Goal: Check status: Check status

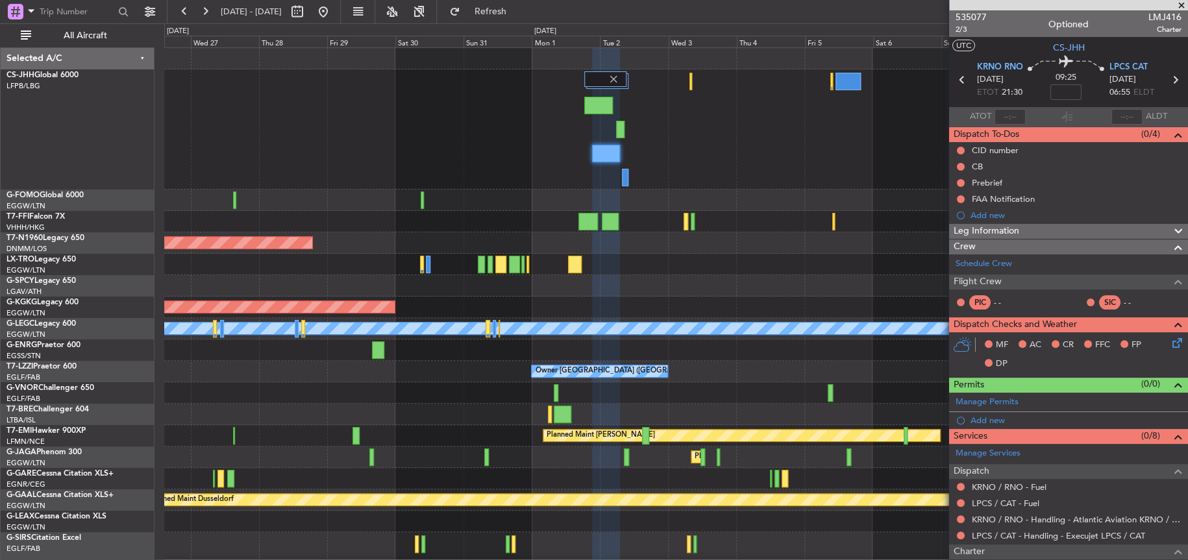
click at [456, 132] on div at bounding box center [675, 129] width 1022 height 120
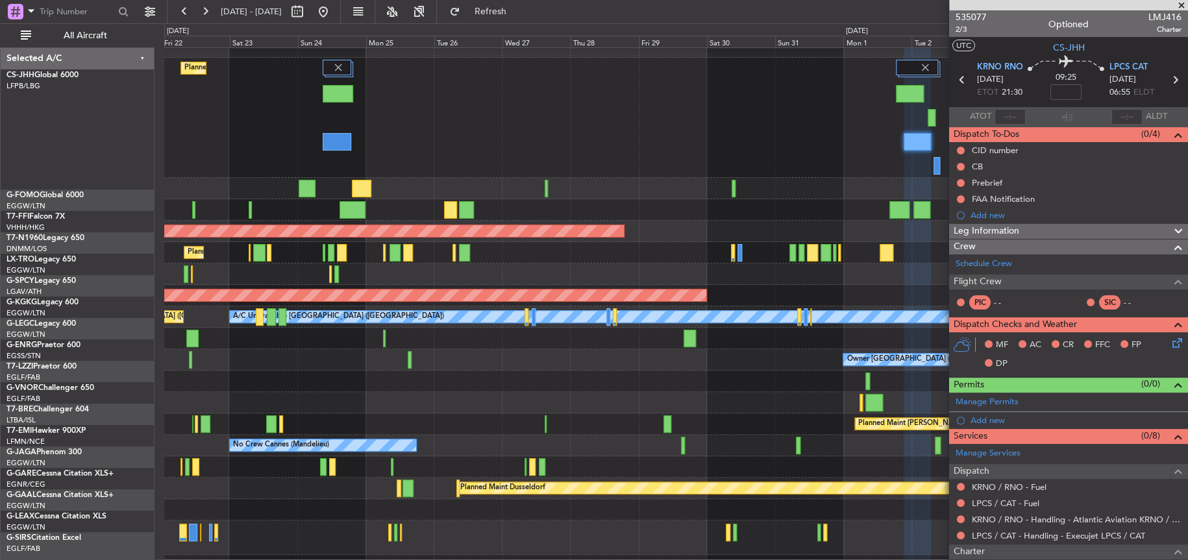
scroll to position [13, 0]
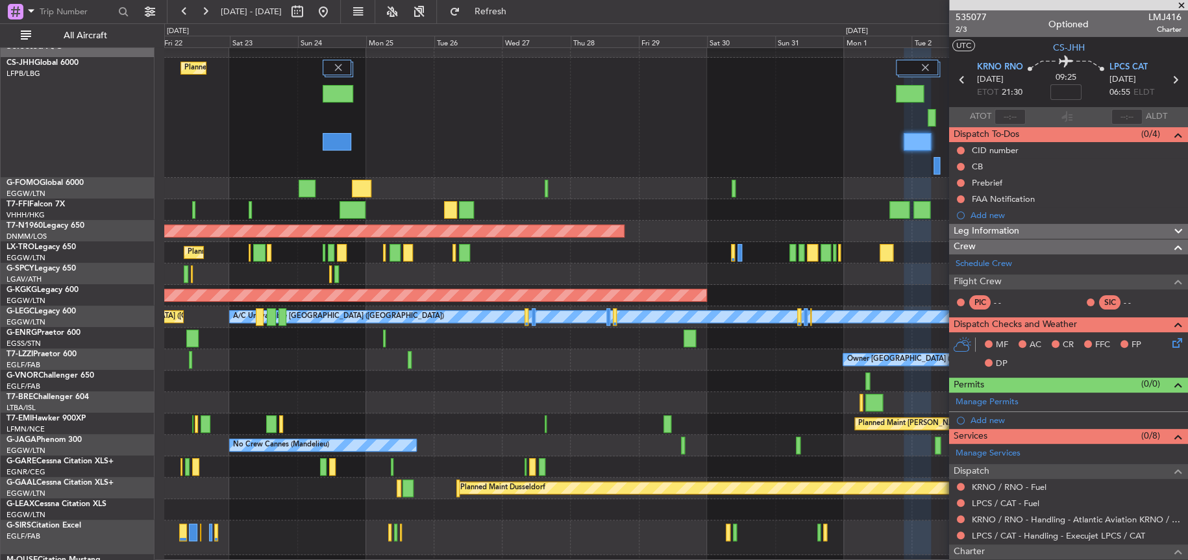
click at [1077, 262] on fb-app "26 Aug 2025 - 10 Sep 2025 Refresh Quick Links All Aircraft Planned Maint London…" at bounding box center [594, 285] width 1188 height 550
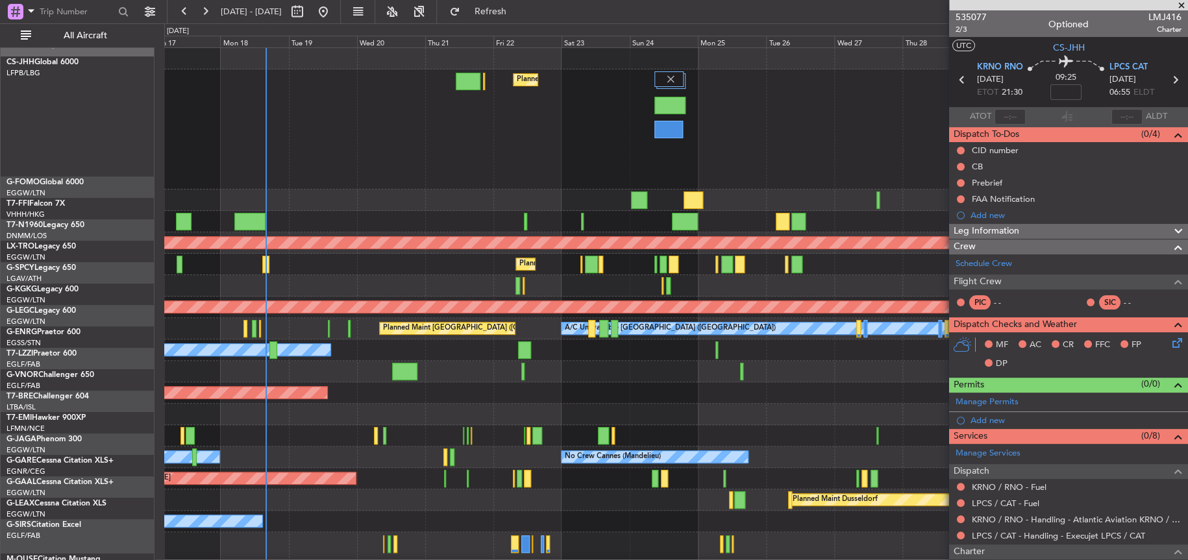
scroll to position [0, 0]
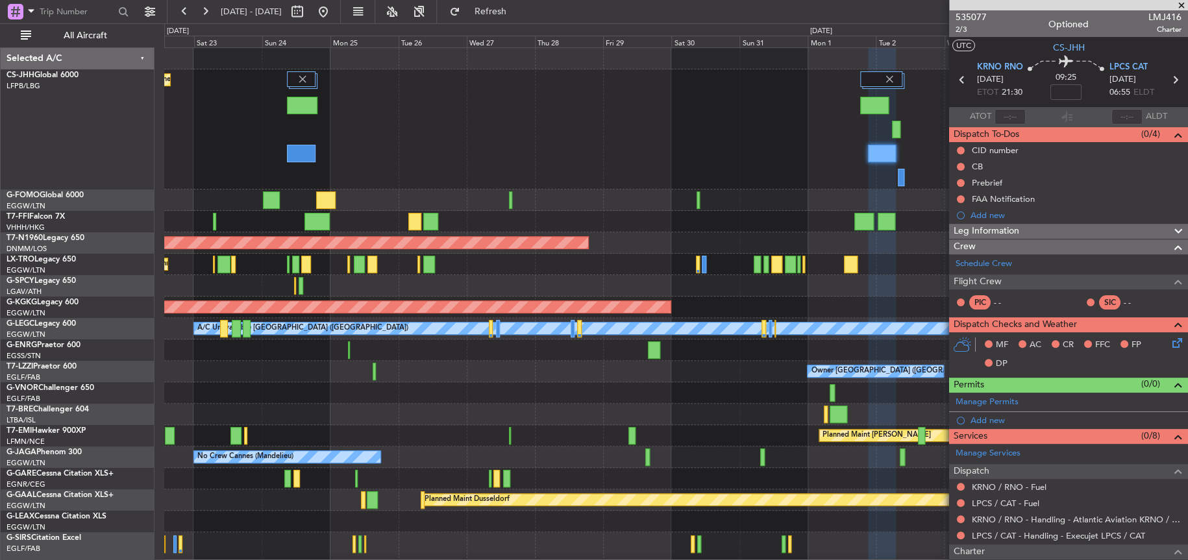
click at [335, 457] on div "Planned Maint London (Luton) Planned Maint London (Stansted) Planned Maint Lond…" at bounding box center [675, 339] width 1022 height 583
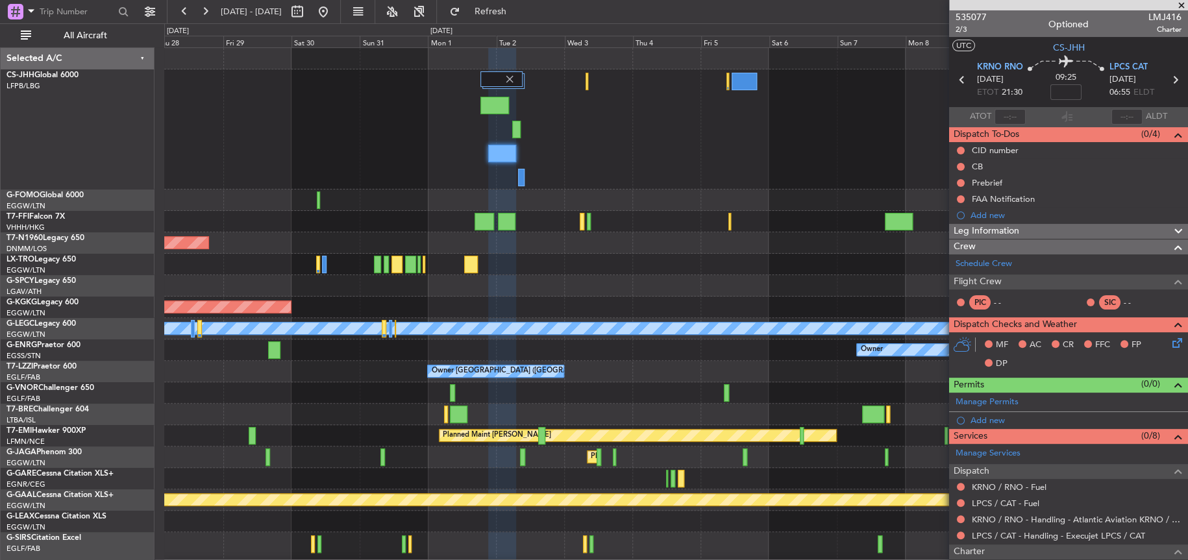
click at [487, 424] on div "Planned Maint Geneva (Cointrin) Planned Maint London (Stansted) AOG Maint Istan…" at bounding box center [675, 339] width 1022 height 583
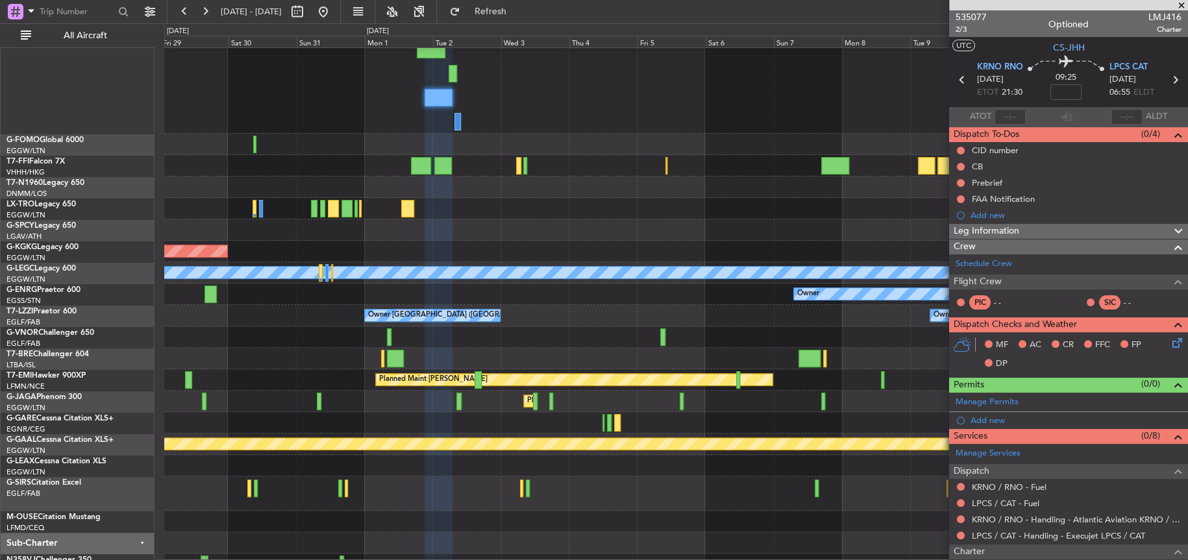
scroll to position [69, 0]
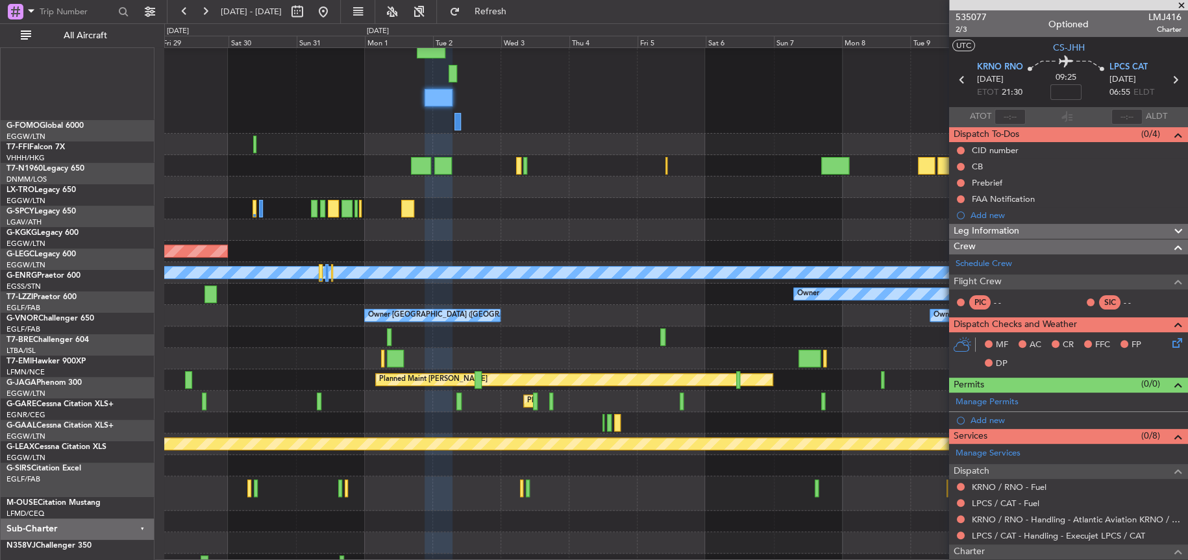
click at [446, 326] on div at bounding box center [675, 336] width 1022 height 21
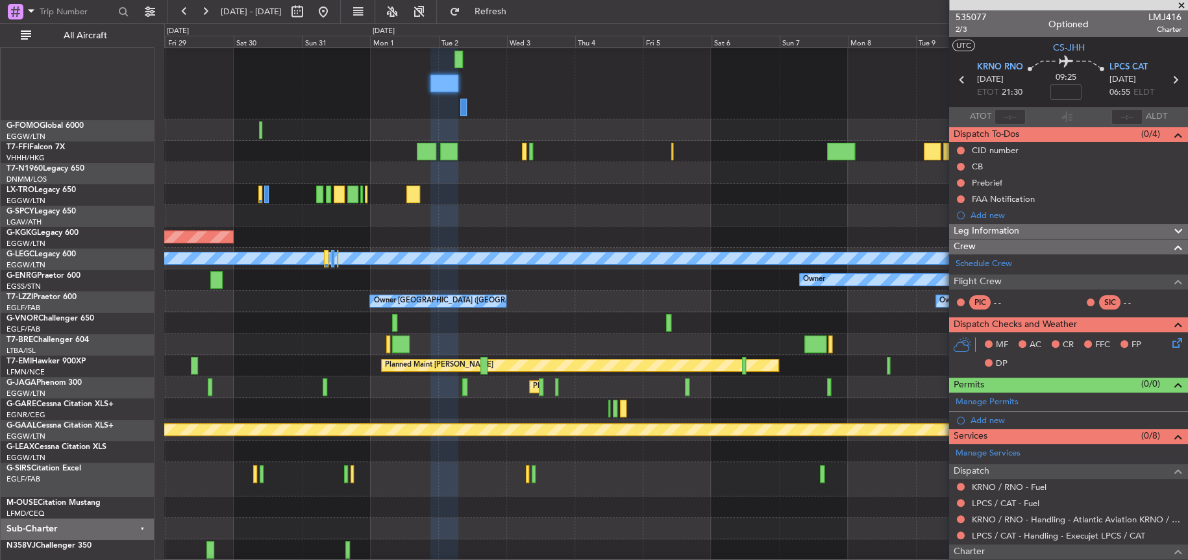
click at [511, 392] on div "Planned Maint London (Luton) No Crew Cannes (Mandelieu)" at bounding box center [675, 386] width 1022 height 21
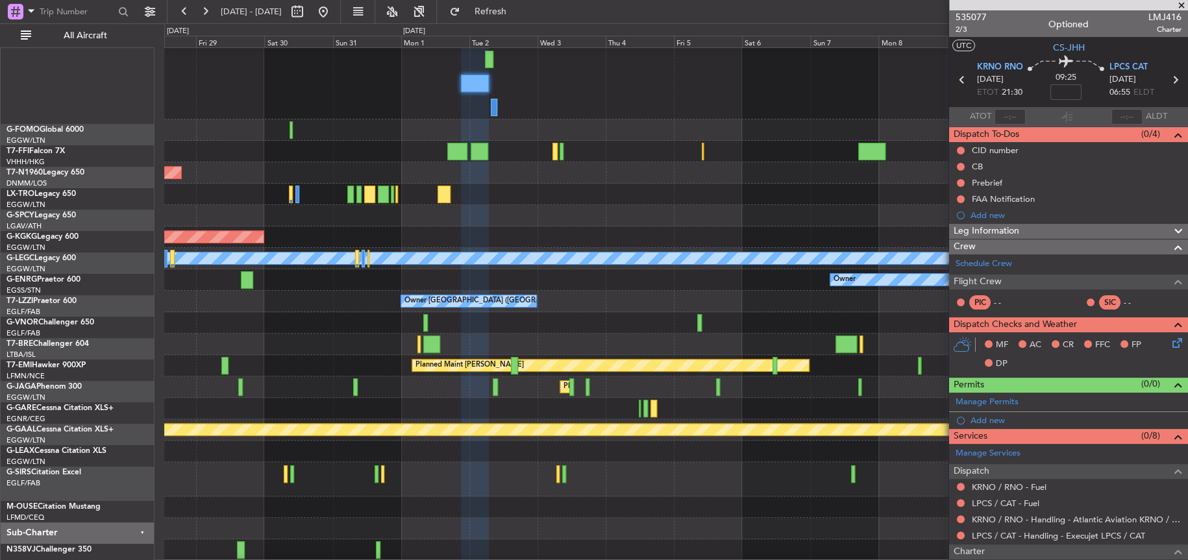
click at [619, 531] on div at bounding box center [675, 528] width 1023 height 21
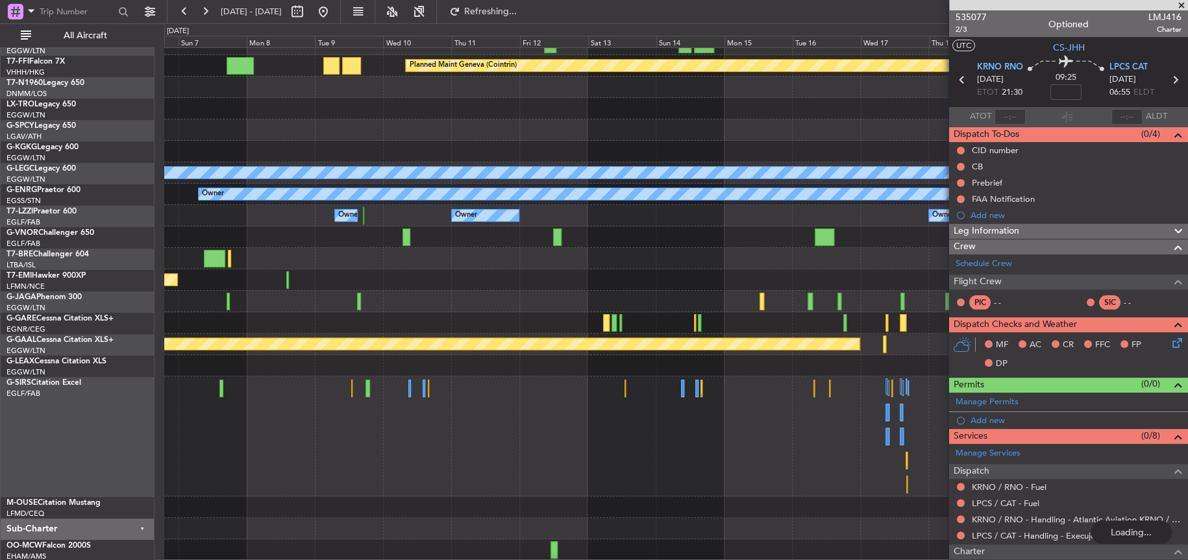
scroll to position [22, 0]
